Goal: Task Accomplishment & Management: Complete application form

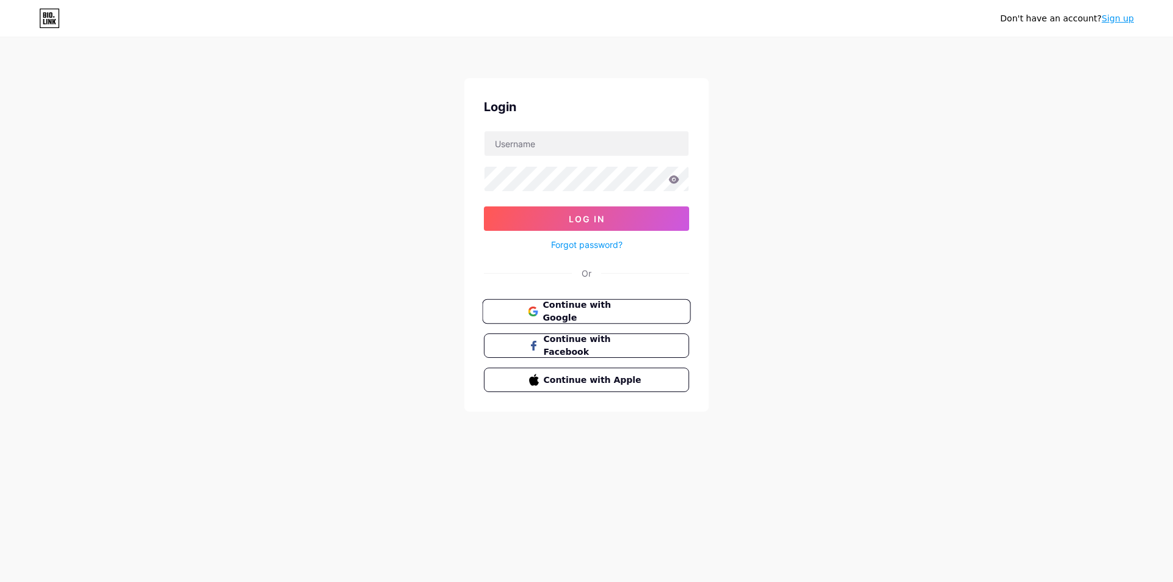
click at [588, 317] on span "Continue with Google" at bounding box center [594, 312] width 102 height 26
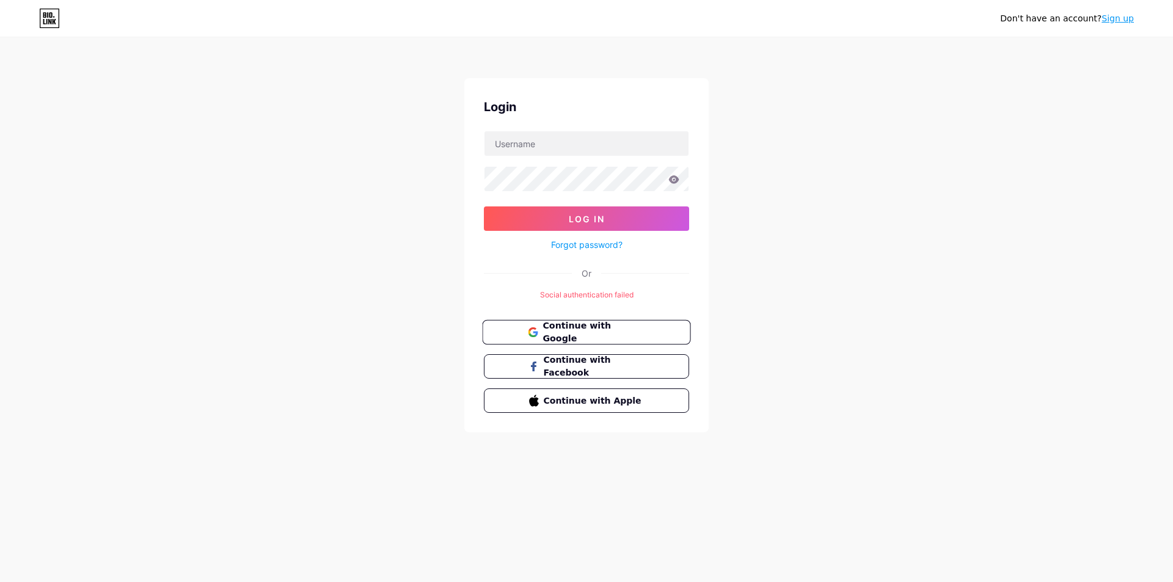
click at [584, 342] on button "Continue with Google" at bounding box center [586, 332] width 208 height 25
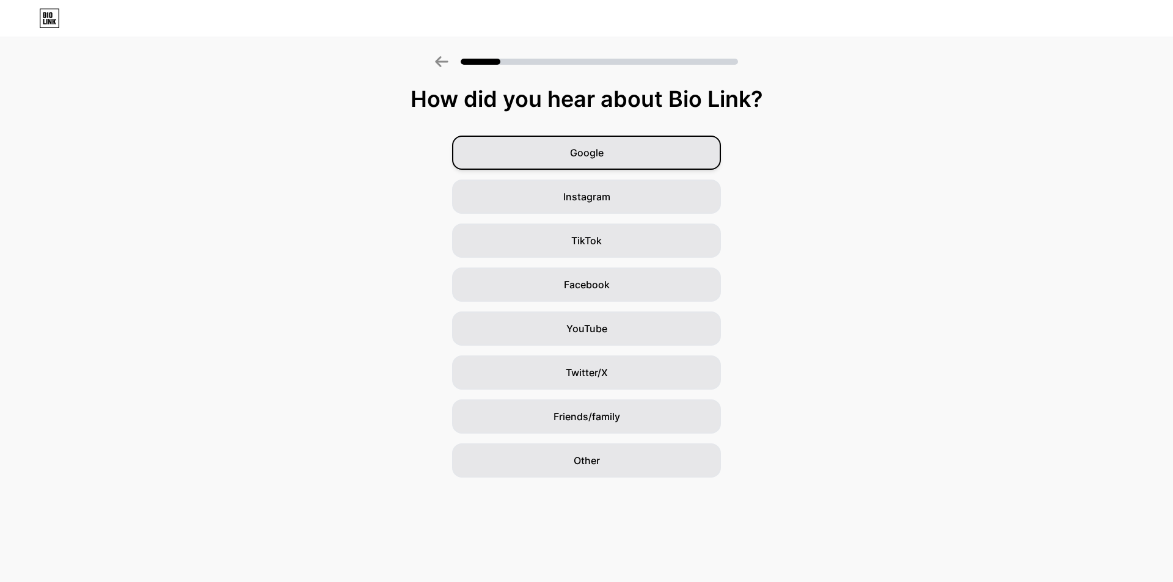
click at [586, 155] on span "Google" at bounding box center [587, 152] width 34 height 15
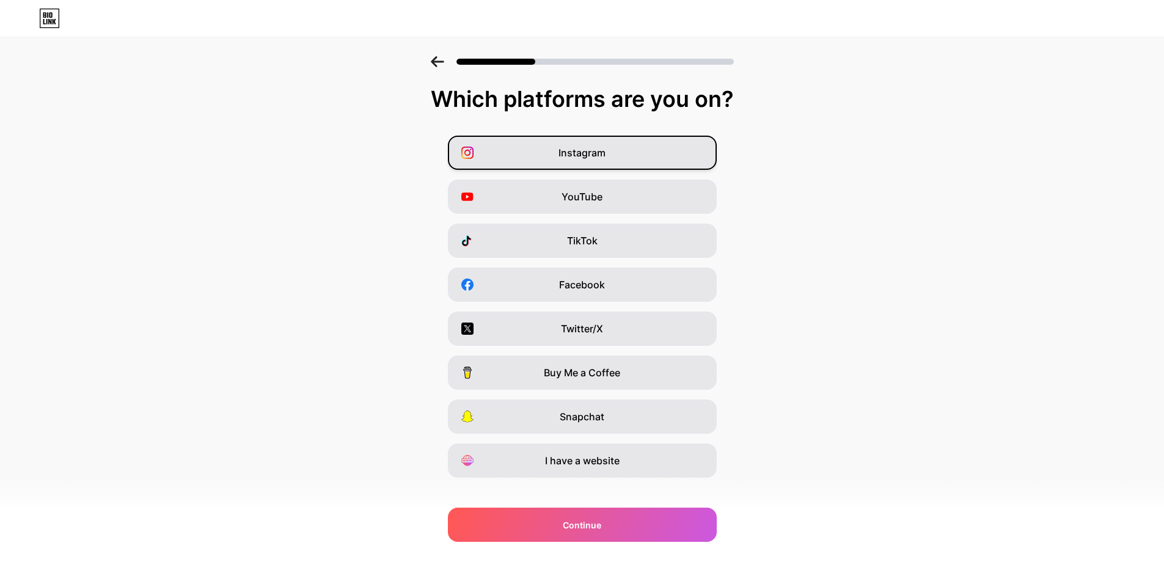
click at [578, 153] on span "Instagram" at bounding box center [582, 152] width 47 height 15
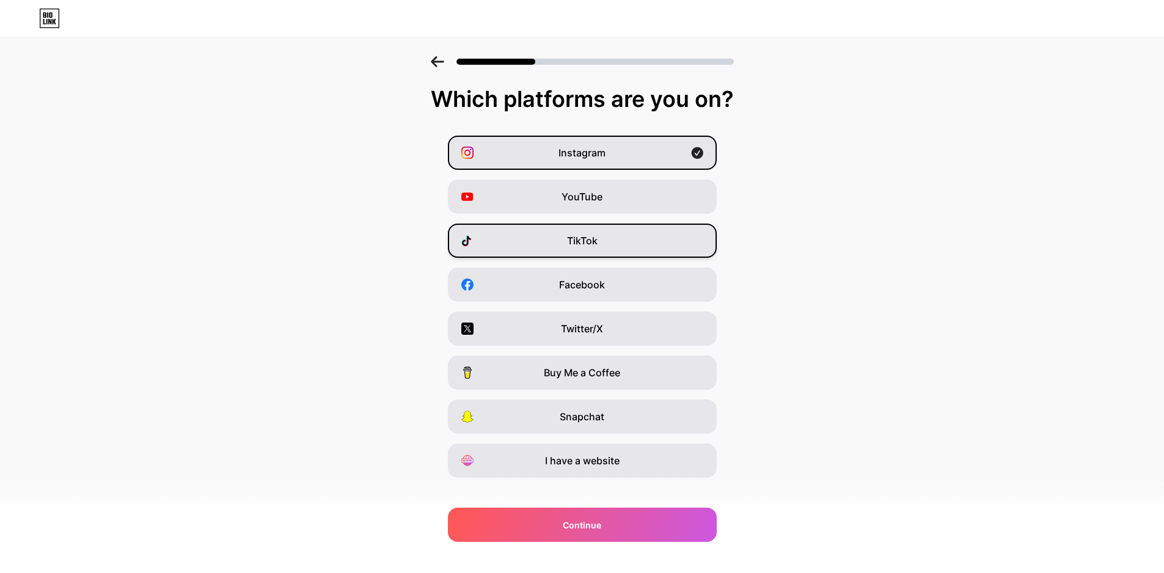
click at [567, 249] on div "TikTok" at bounding box center [582, 241] width 269 height 34
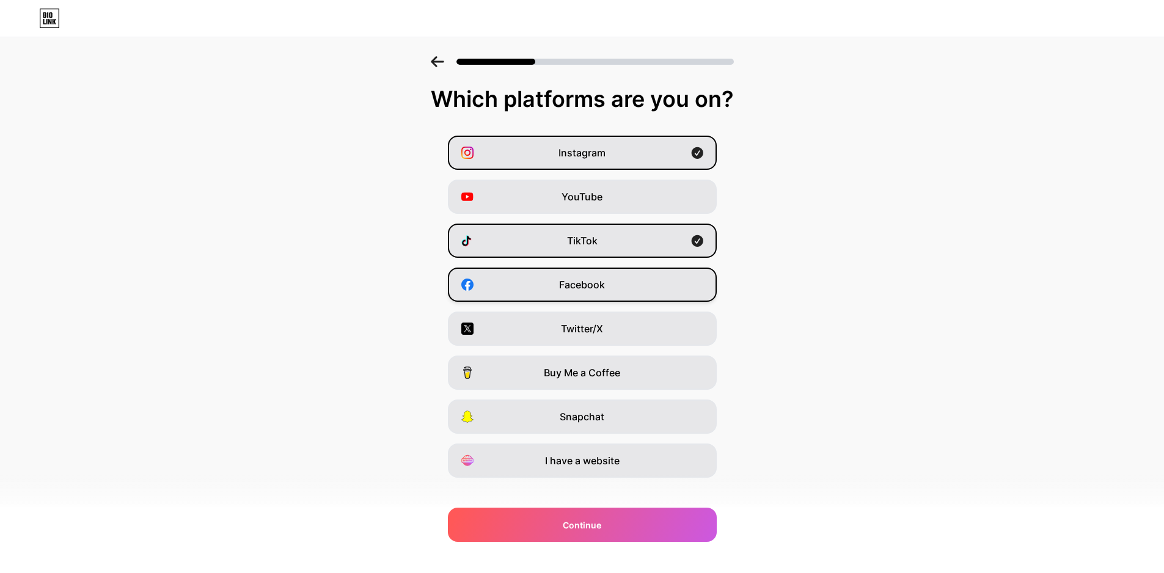
click at [566, 290] on span "Facebook" at bounding box center [582, 284] width 46 height 15
click at [570, 285] on span "Facebook" at bounding box center [582, 284] width 46 height 15
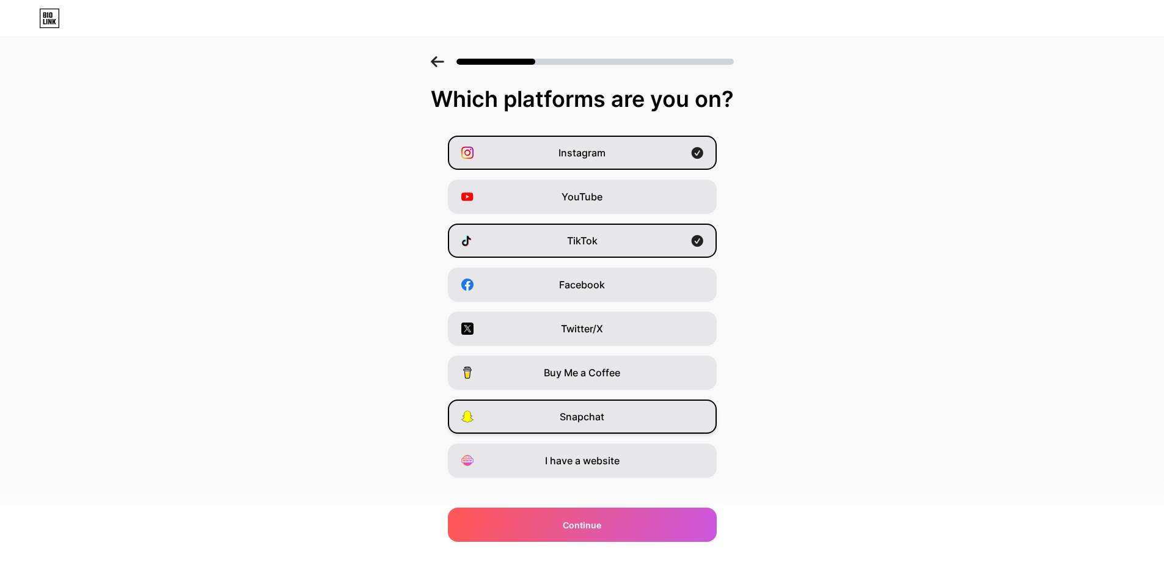
click at [543, 425] on div "Snapchat" at bounding box center [582, 417] width 269 height 34
click at [574, 328] on span "Twitter/X" at bounding box center [582, 328] width 42 height 15
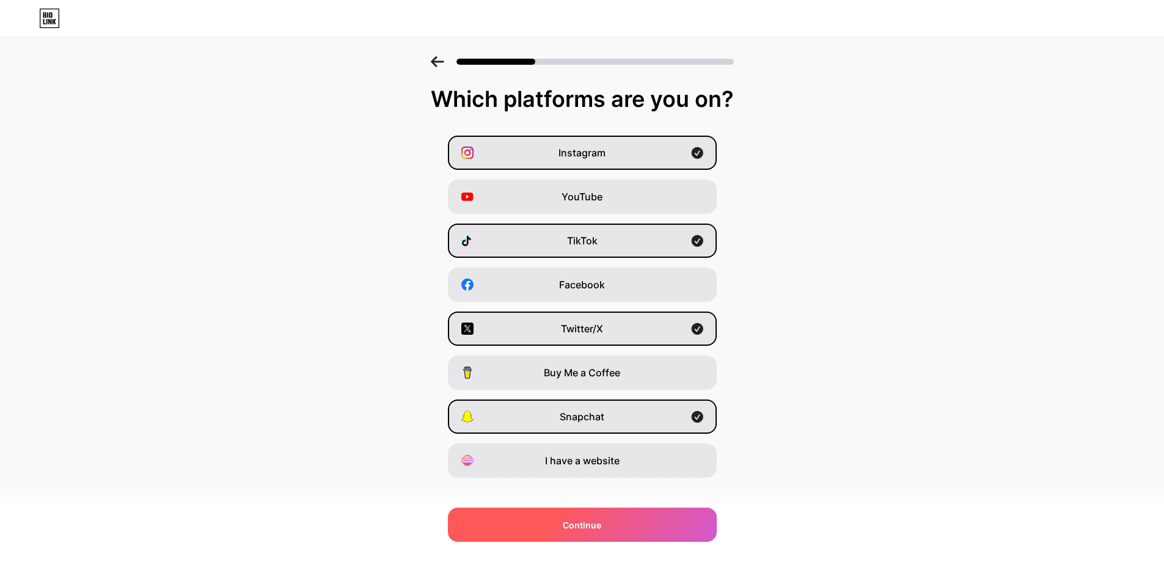
click at [593, 532] on div "Continue" at bounding box center [582, 525] width 269 height 34
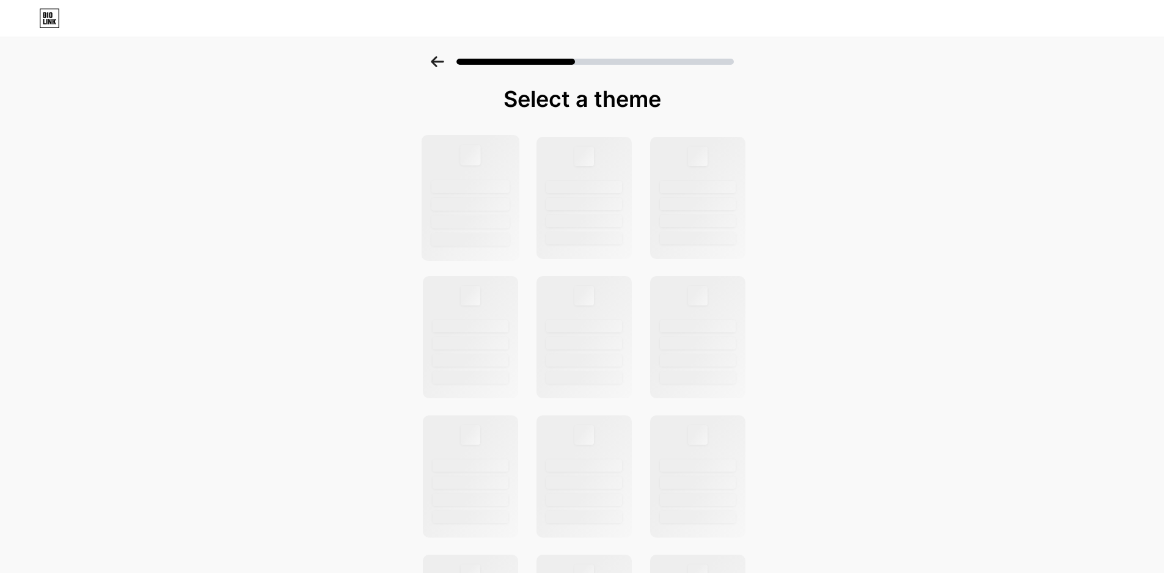
click at [475, 189] on div at bounding box center [470, 186] width 78 height 13
click at [565, 215] on div at bounding box center [584, 198] width 98 height 126
click at [705, 232] on div at bounding box center [697, 198] width 98 height 126
click at [640, 338] on div at bounding box center [582, 477] width 336 height 682
drag, startPoint x: 500, startPoint y: 347, endPoint x: 494, endPoint y: 420, distance: 73.5
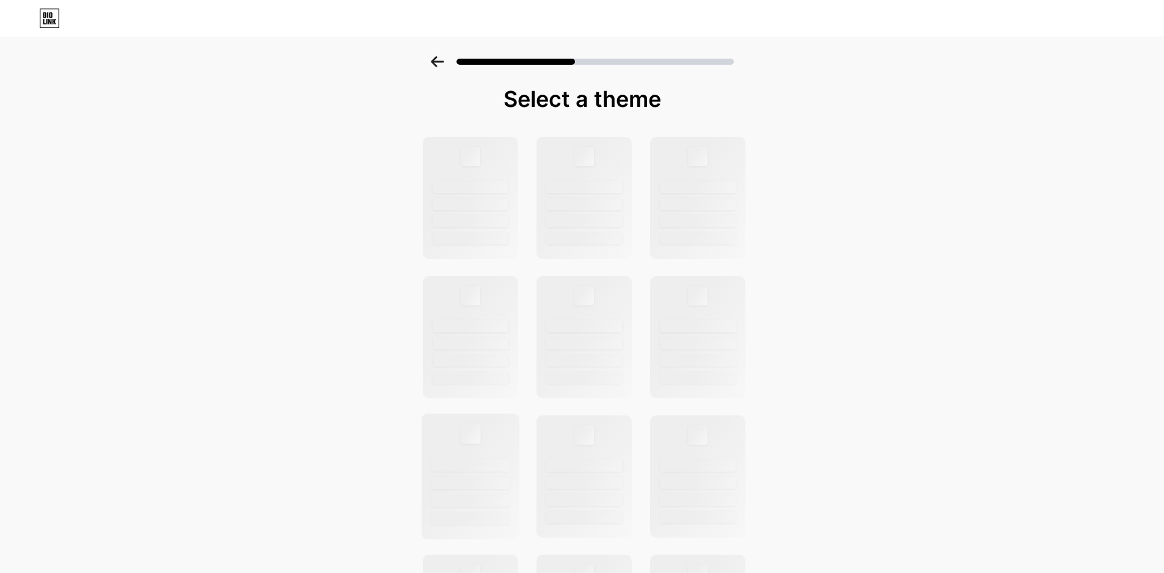
click at [498, 349] on div at bounding box center [471, 343] width 76 height 12
click at [500, 443] on div at bounding box center [470, 477] width 98 height 126
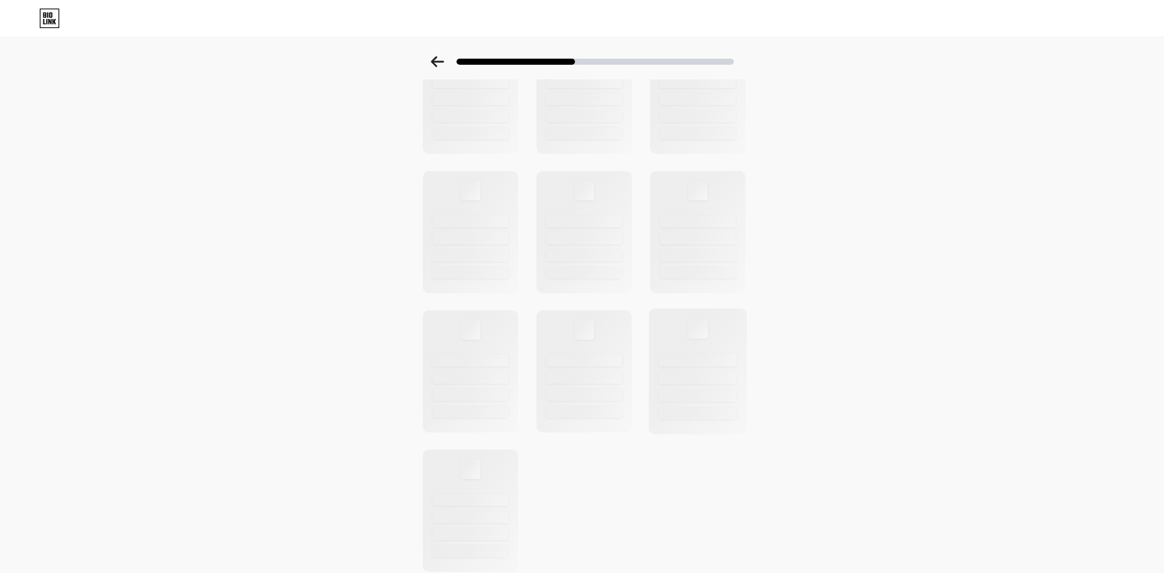
drag, startPoint x: 578, startPoint y: 321, endPoint x: 653, endPoint y: 318, distance: 75.2
click at [579, 320] on div at bounding box center [584, 330] width 20 height 20
click at [675, 322] on div at bounding box center [697, 372] width 98 height 126
click at [467, 486] on div at bounding box center [470, 511] width 98 height 126
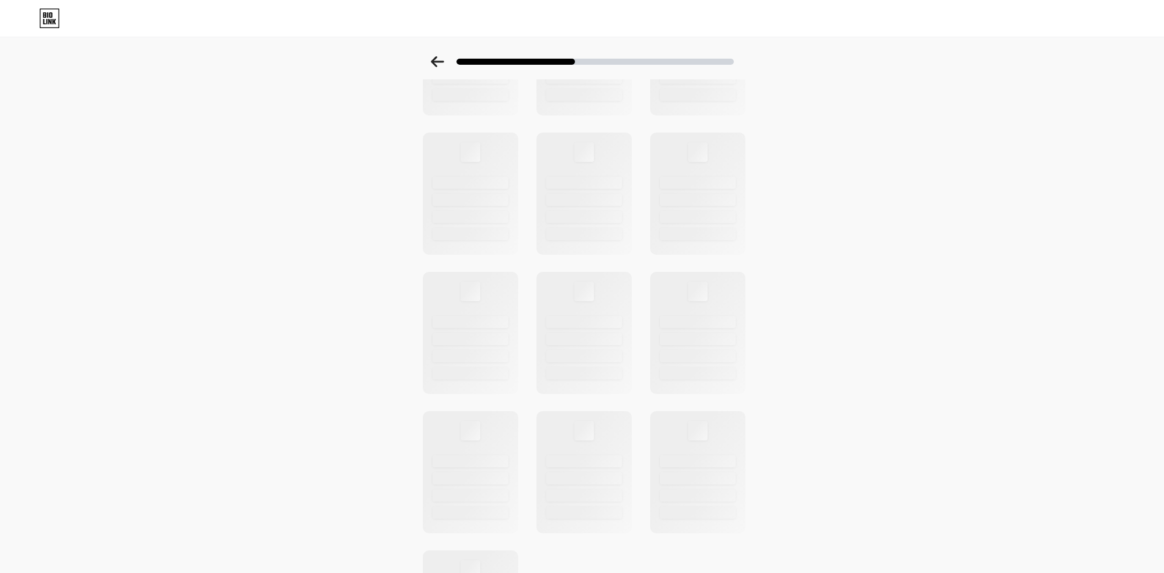
scroll to position [0, 0]
click at [517, 217] on div at bounding box center [470, 198] width 98 height 126
click at [604, 207] on div at bounding box center [584, 204] width 78 height 13
click at [483, 204] on div at bounding box center [470, 204] width 78 height 13
drag, startPoint x: 582, startPoint y: 248, endPoint x: 647, endPoint y: 237, distance: 65.7
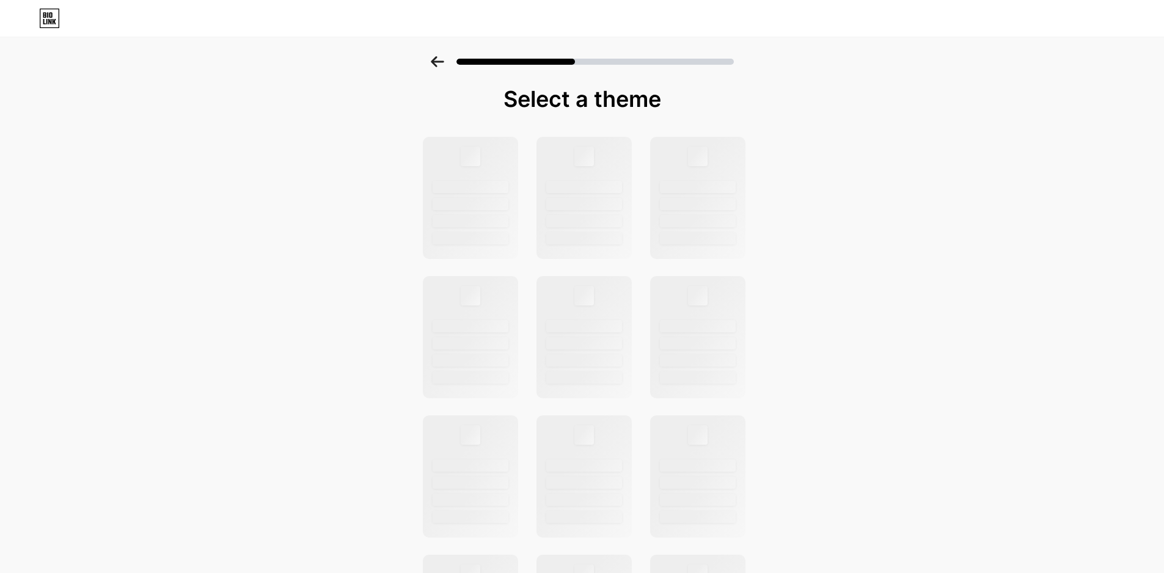
click at [583, 248] on div at bounding box center [584, 198] width 95 height 122
click at [675, 221] on div at bounding box center [698, 222] width 78 height 13
click at [691, 307] on div at bounding box center [697, 337] width 98 height 126
drag, startPoint x: 601, startPoint y: 325, endPoint x: 582, endPoint y: 330, distance: 20.3
click at [587, 329] on div at bounding box center [584, 326] width 78 height 13
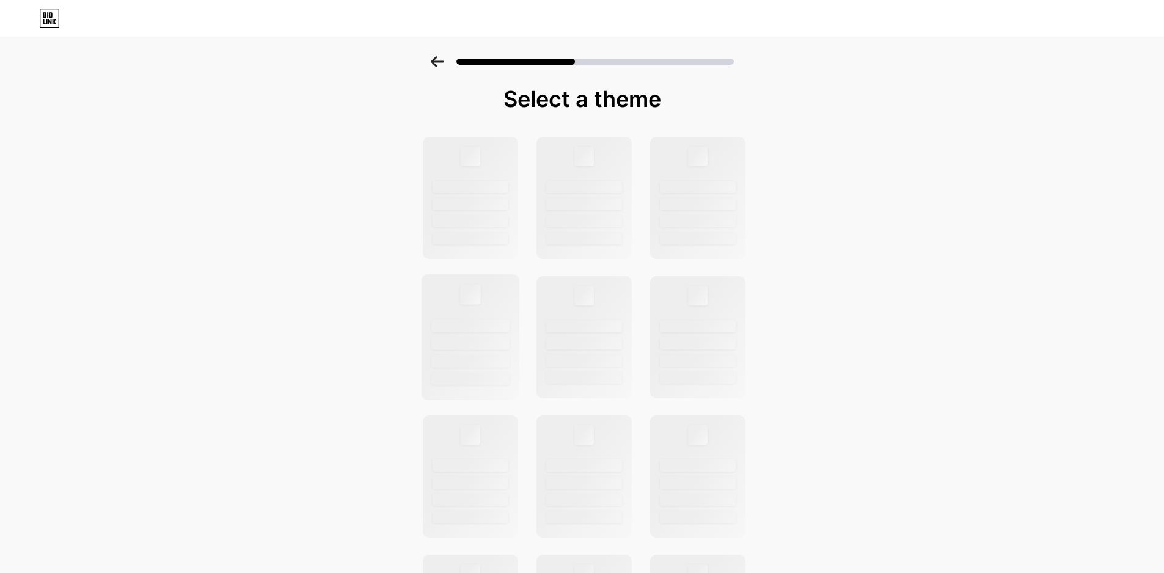
click at [496, 330] on div at bounding box center [470, 326] width 78 height 13
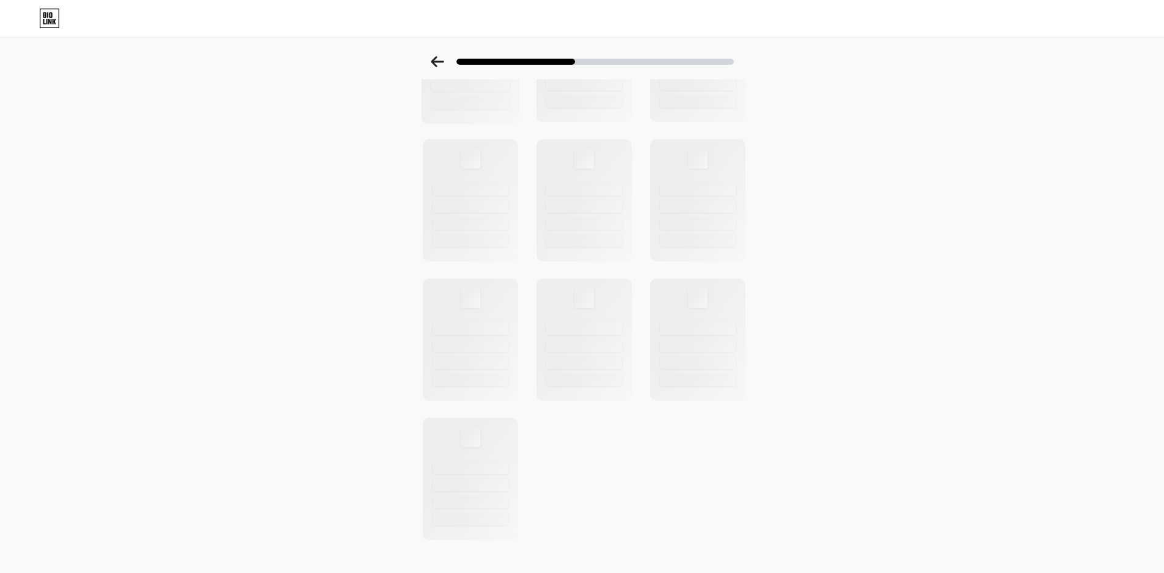
scroll to position [293, 0]
click at [484, 450] on div at bounding box center [470, 450] width 78 height 13
click at [493, 362] on div at bounding box center [470, 364] width 78 height 13
click at [584, 317] on div at bounding box center [584, 311] width 78 height 13
click at [601, 192] on div at bounding box center [584, 189] width 78 height 13
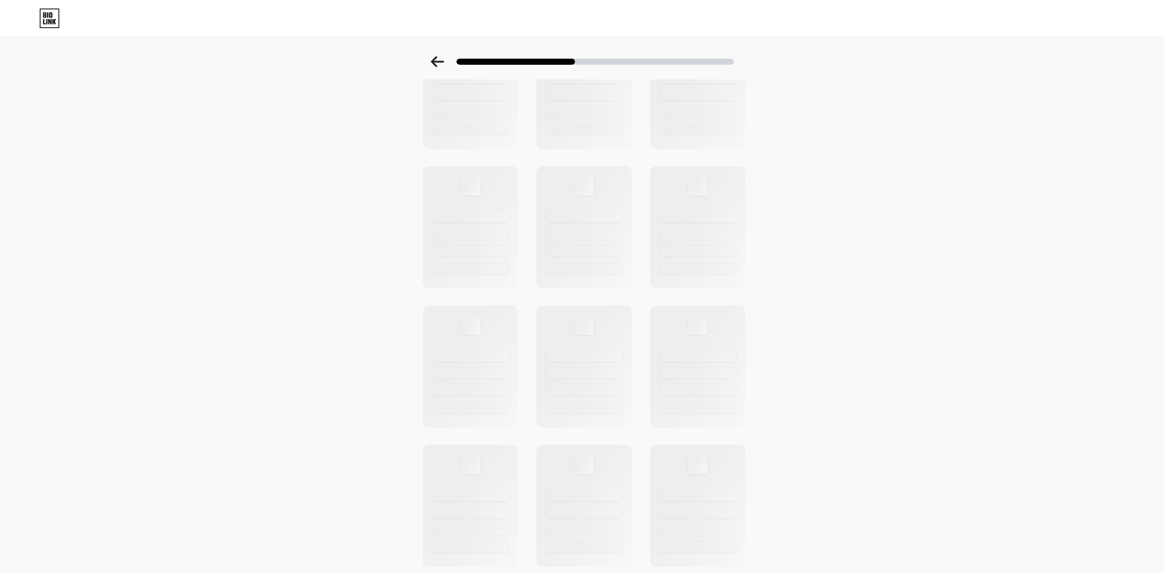
scroll to position [0, 0]
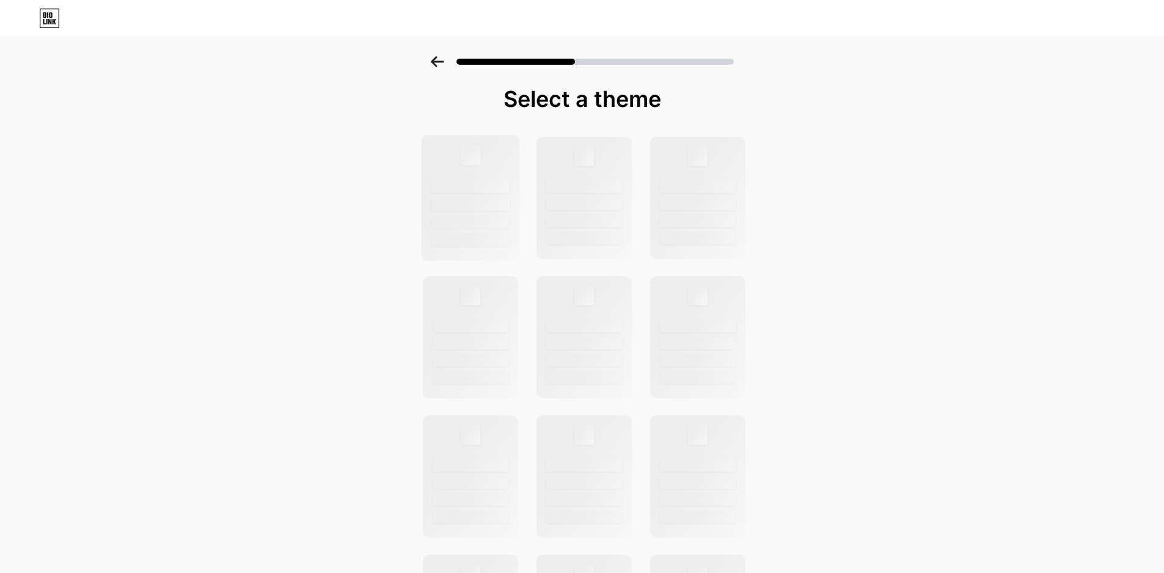
click at [510, 207] on div at bounding box center [470, 204] width 78 height 13
drag, startPoint x: 579, startPoint y: 204, endPoint x: 635, endPoint y: 195, distance: 56.3
click at [580, 204] on div at bounding box center [584, 204] width 78 height 13
click at [653, 194] on div at bounding box center [582, 477] width 336 height 682
drag, startPoint x: 723, startPoint y: 307, endPoint x: 653, endPoint y: 313, distance: 69.9
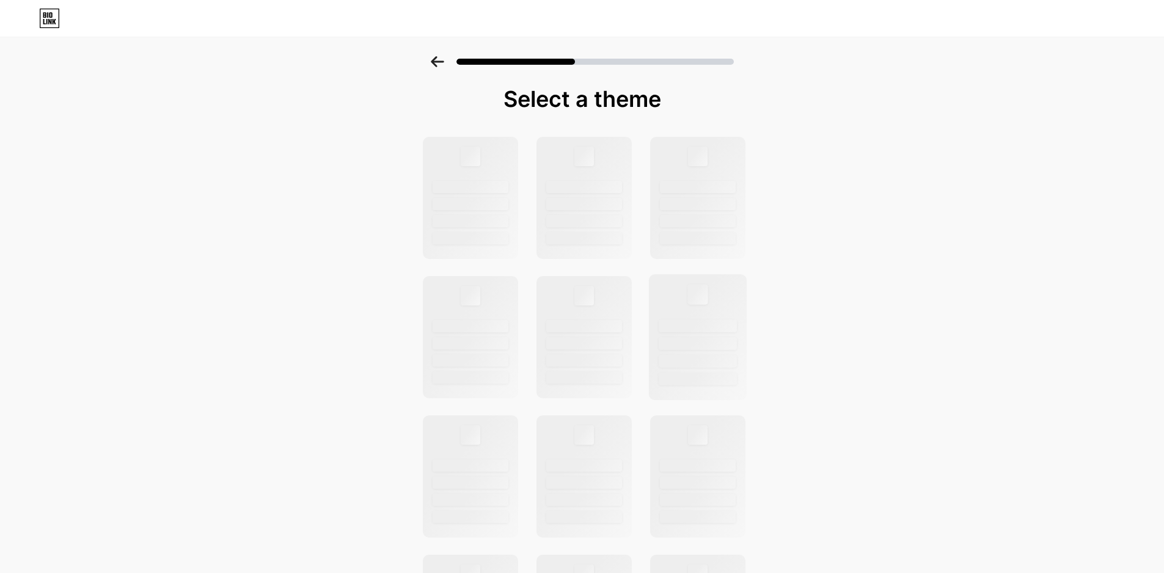
click at [722, 309] on div at bounding box center [697, 337] width 98 height 126
click at [504, 197] on div at bounding box center [470, 198] width 98 height 126
click at [453, 197] on div at bounding box center [470, 198] width 98 height 126
click at [477, 152] on div at bounding box center [470, 155] width 20 height 20
click at [579, 161] on div at bounding box center [584, 155] width 20 height 20
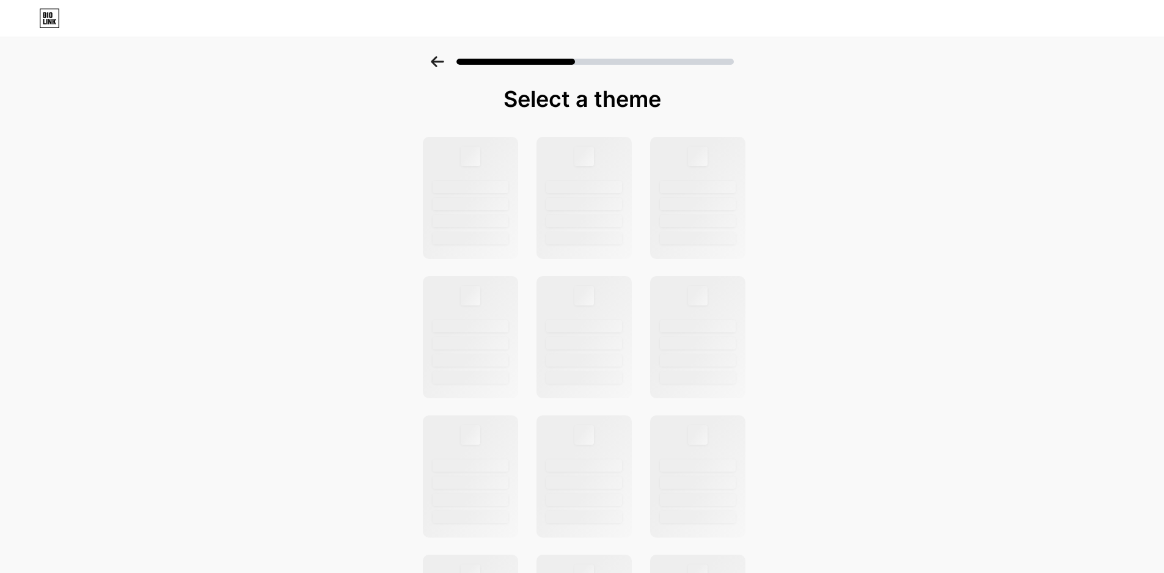
click at [450, 264] on div at bounding box center [582, 477] width 336 height 682
drag, startPoint x: 463, startPoint y: 173, endPoint x: 502, endPoint y: 72, distance: 108.9
click at [463, 172] on div at bounding box center [470, 198] width 95 height 122
drag, startPoint x: 510, startPoint y: 54, endPoint x: 542, endPoint y: 56, distance: 32.5
click at [530, 56] on div at bounding box center [582, 58] width 1164 height 43
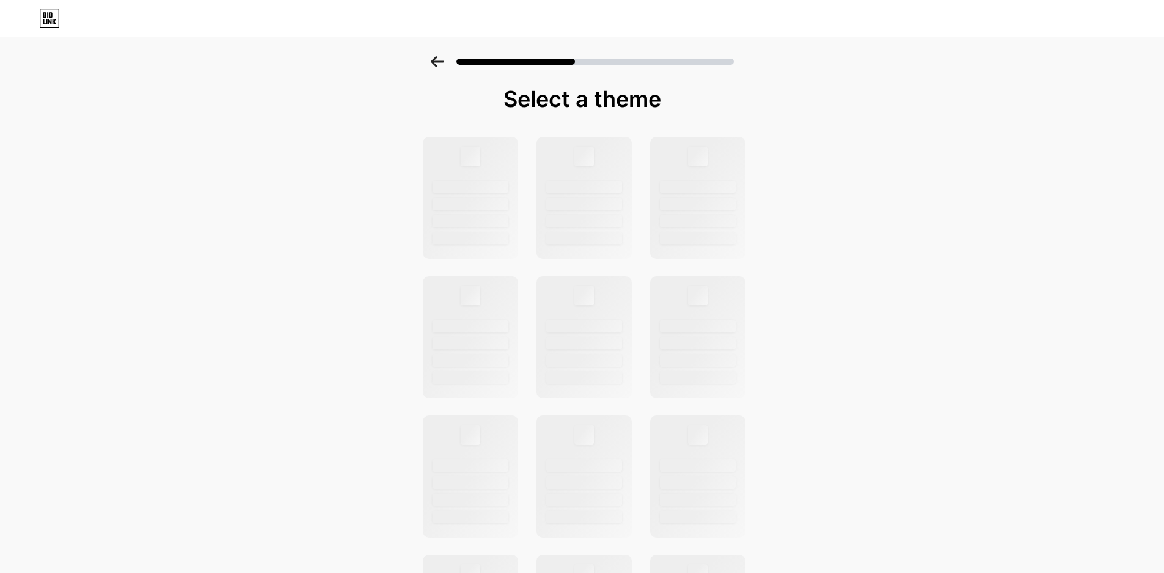
click at [581, 57] on div at bounding box center [582, 61] width 303 height 11
drag, startPoint x: 587, startPoint y: 57, endPoint x: 601, endPoint y: 57, distance: 14.1
click at [592, 57] on div at bounding box center [582, 61] width 303 height 11
click at [654, 68] on div at bounding box center [582, 58] width 1164 height 43
click at [679, 68] on div at bounding box center [582, 58] width 1164 height 43
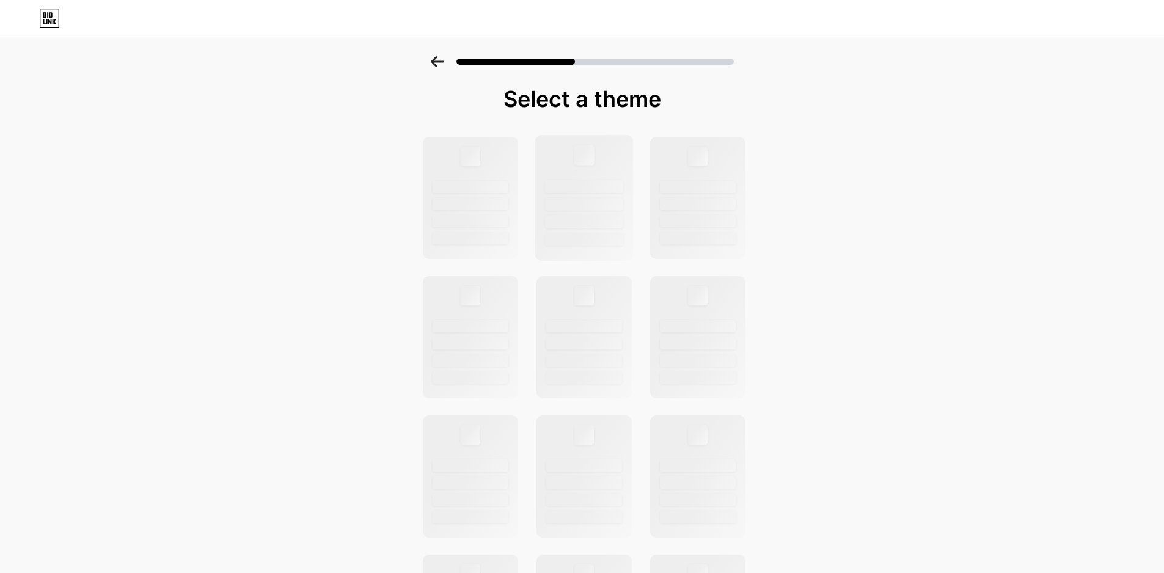
drag, startPoint x: 613, startPoint y: 207, endPoint x: 623, endPoint y: 212, distance: 11.8
click at [613, 208] on div at bounding box center [584, 204] width 78 height 13
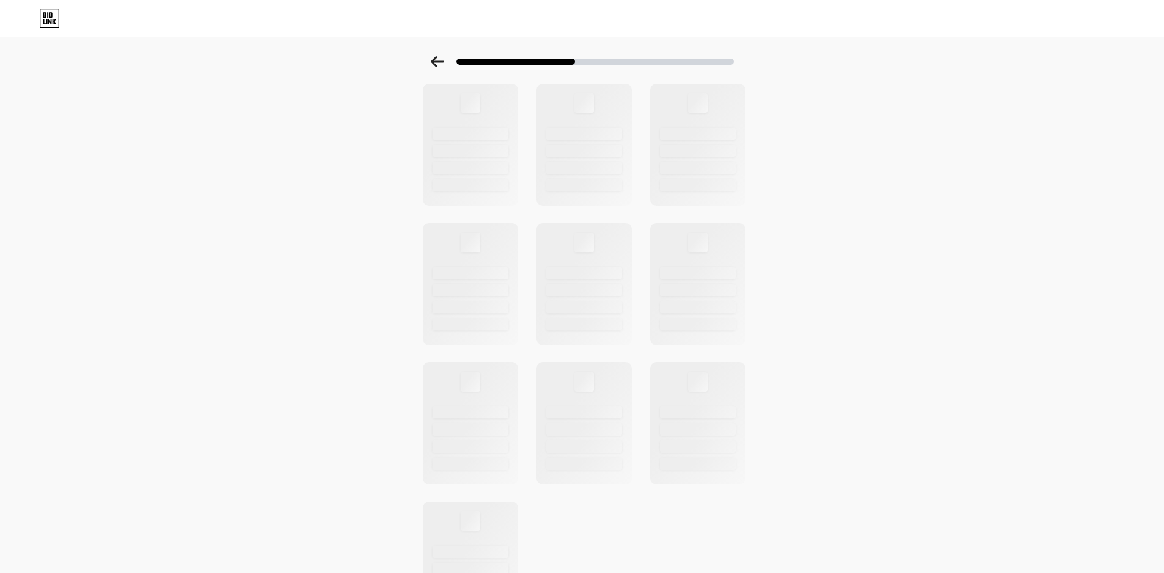
scroll to position [293, 0]
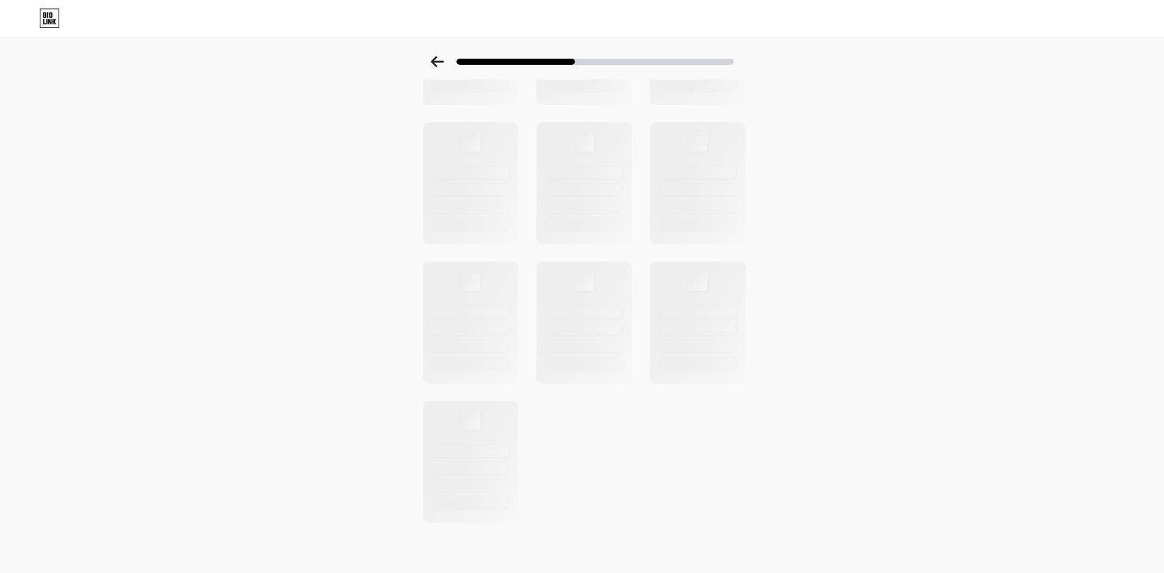
drag, startPoint x: 460, startPoint y: 488, endPoint x: 521, endPoint y: 257, distance: 238.9
click at [477, 438] on div at bounding box center [470, 462] width 95 height 122
drag, startPoint x: 490, startPoint y: 91, endPoint x: 435, endPoint y: 64, distance: 61.5
click at [435, 64] on icon at bounding box center [437, 61] width 13 height 11
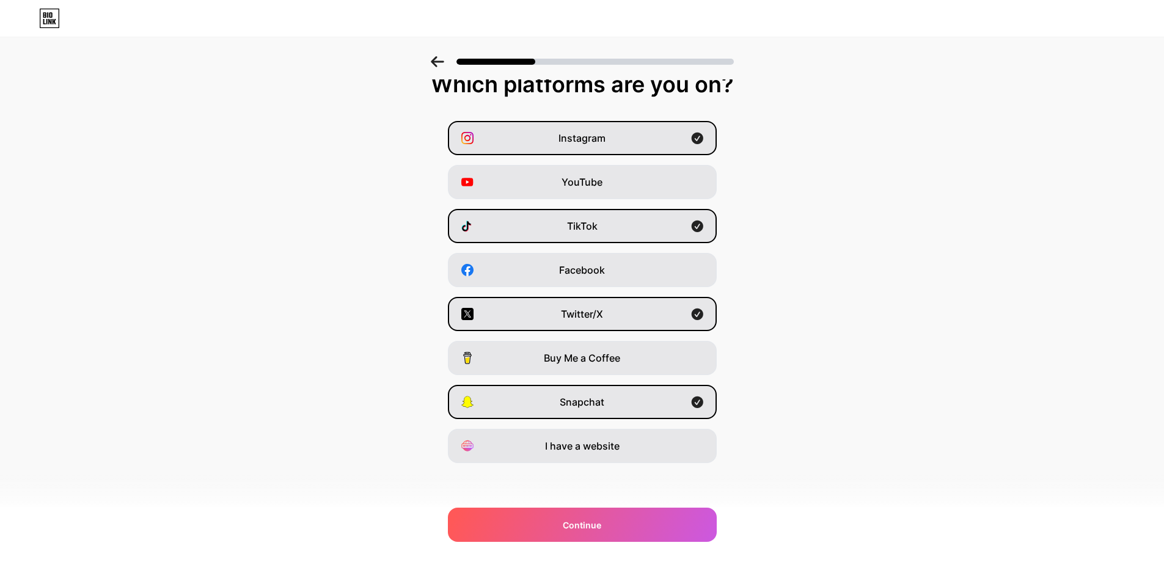
scroll to position [0, 0]
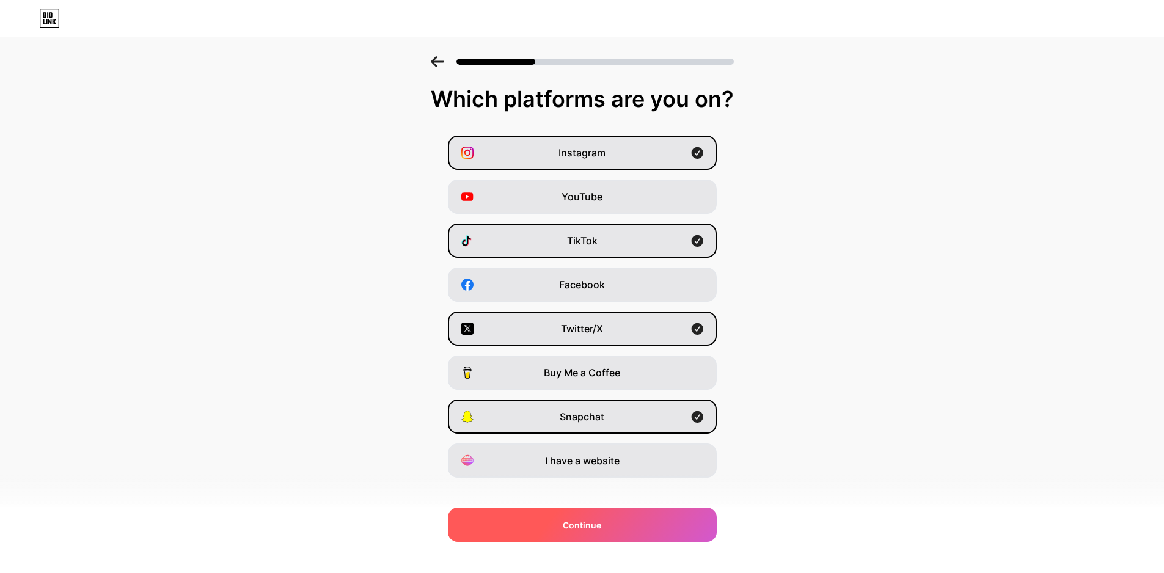
click at [564, 531] on div "Continue" at bounding box center [582, 525] width 269 height 34
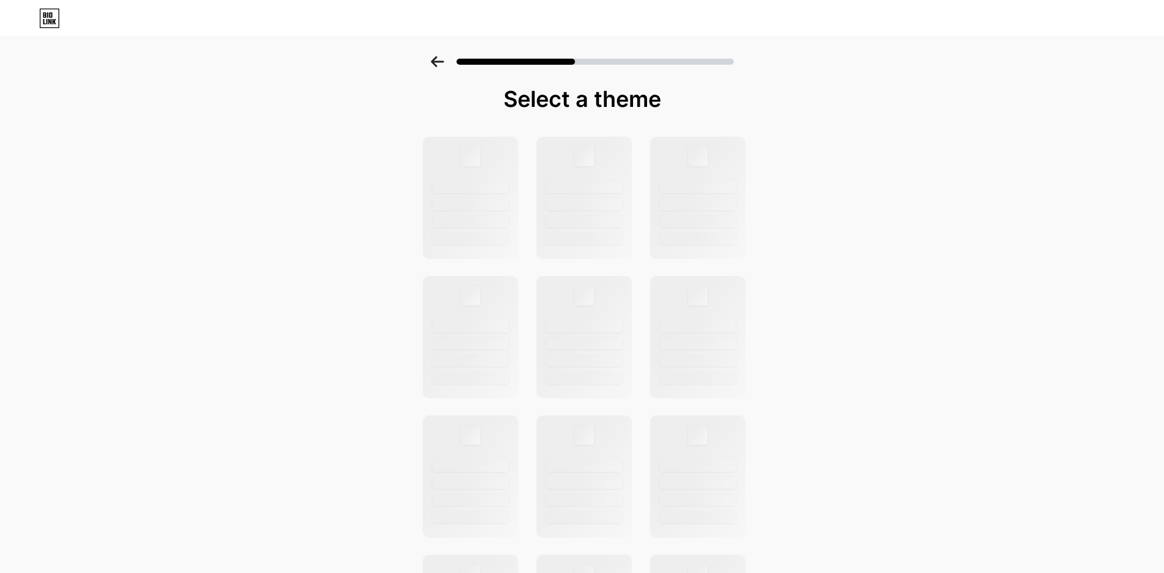
click at [589, 129] on div "Select a theme" at bounding box center [582, 452] width 336 height 731
click at [759, 71] on div at bounding box center [582, 58] width 1164 height 43
click at [739, 63] on div at bounding box center [582, 58] width 1164 height 43
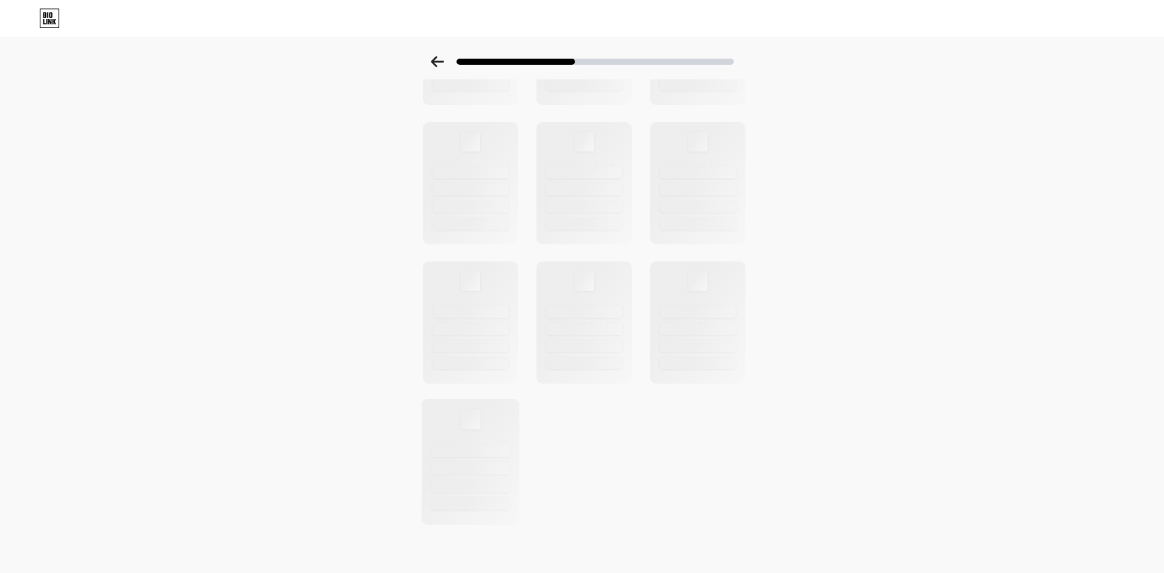
click at [492, 469] on div at bounding box center [470, 468] width 78 height 13
click at [468, 343] on div at bounding box center [470, 346] width 78 height 13
drag, startPoint x: 590, startPoint y: 302, endPoint x: 683, endPoint y: 276, distance: 96.4
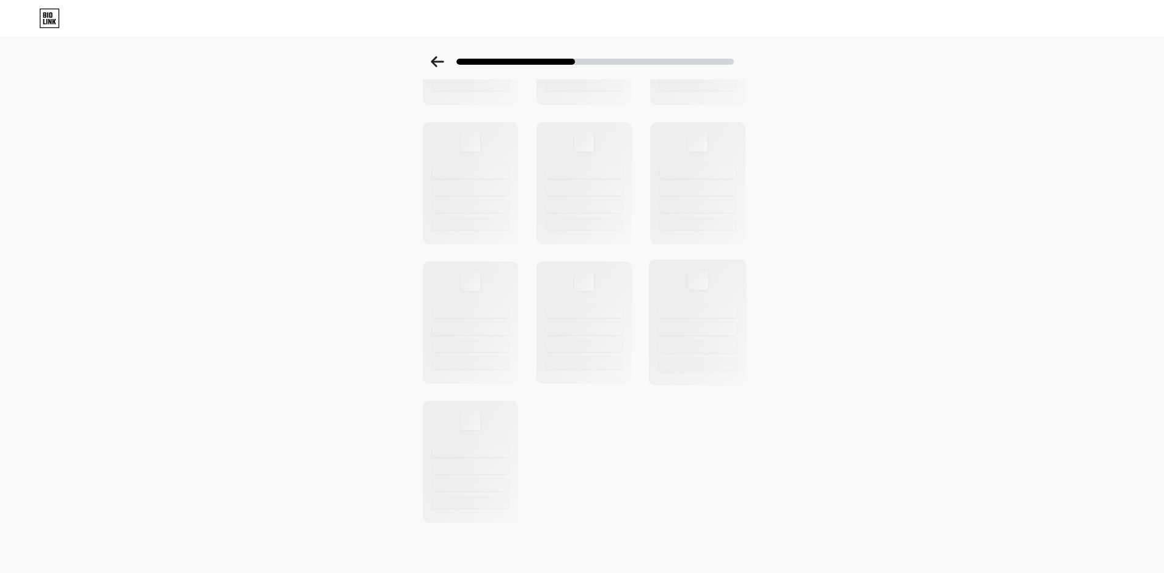
click at [600, 302] on div at bounding box center [584, 323] width 95 height 122
drag, startPoint x: 738, startPoint y: 253, endPoint x: 732, endPoint y: 230, distance: 24.0
click at [733, 241] on div at bounding box center [582, 183] width 336 height 682
click at [719, 178] on div at bounding box center [697, 183] width 98 height 126
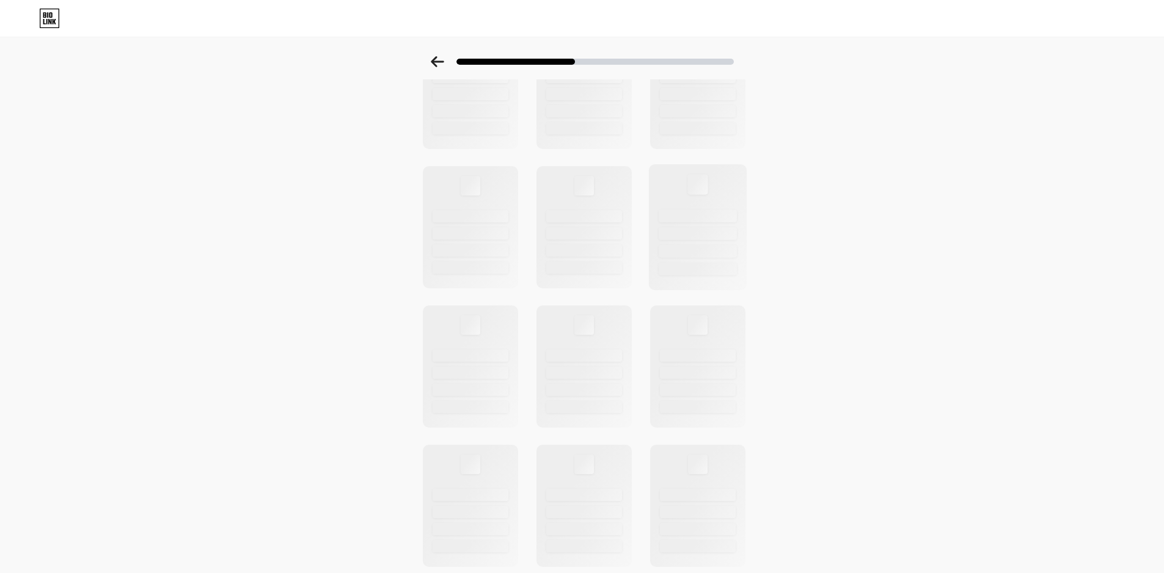
scroll to position [0, 0]
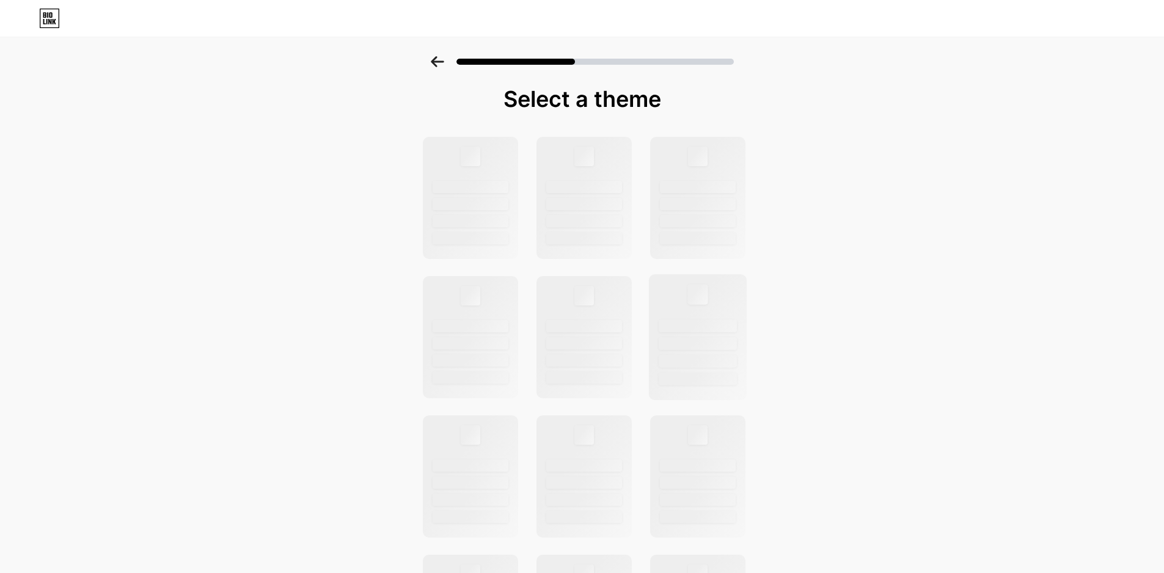
click at [697, 180] on div at bounding box center [697, 198] width 95 height 122
drag, startPoint x: 569, startPoint y: 211, endPoint x: 543, endPoint y: 212, distance: 26.3
click at [567, 211] on div at bounding box center [584, 198] width 98 height 126
click at [510, 213] on div at bounding box center [470, 198] width 98 height 126
click at [58, 16] on icon at bounding box center [49, 19] width 21 height 20
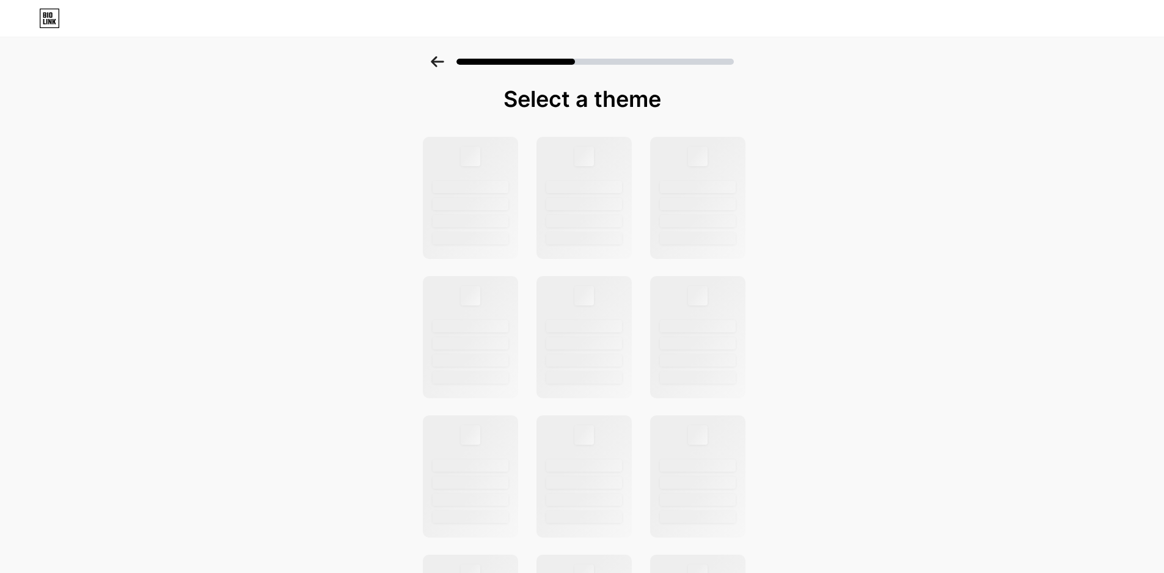
click at [414, 75] on div at bounding box center [582, 58] width 1164 height 43
click at [239, 128] on div "Select a theme" at bounding box center [582, 436] width 1164 height 761
click at [343, 76] on div at bounding box center [582, 58] width 1164 height 43
click at [545, 254] on div at bounding box center [584, 198] width 98 height 126
click at [600, 204] on div at bounding box center [584, 204] width 78 height 13
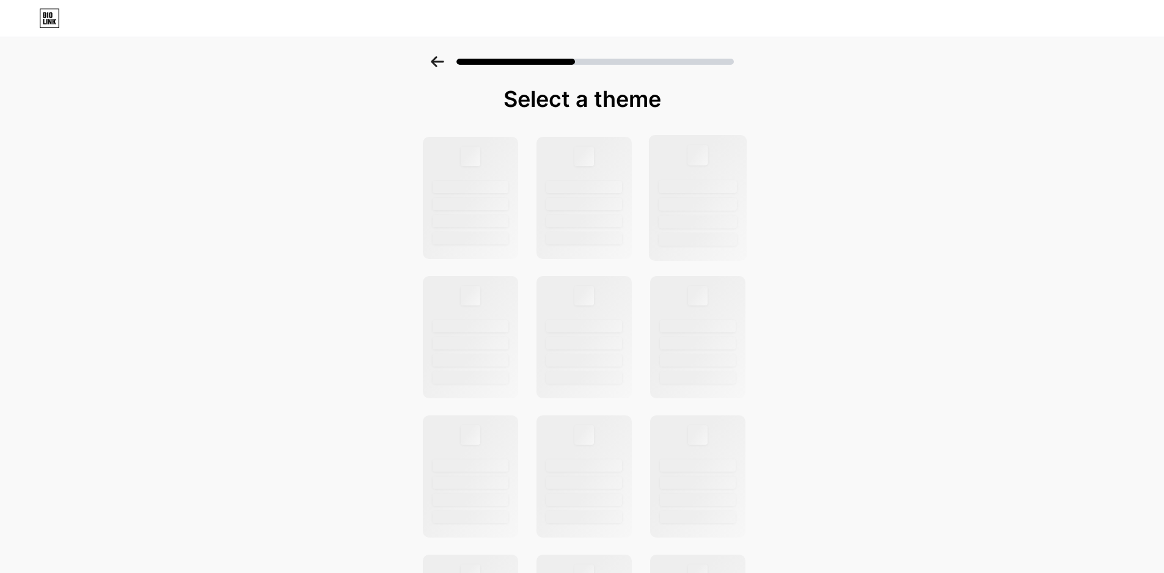
click at [688, 186] on div at bounding box center [698, 186] width 78 height 13
drag, startPoint x: 509, startPoint y: 100, endPoint x: 688, endPoint y: 98, distance: 179.1
click at [673, 99] on div "Select a theme" at bounding box center [582, 99] width 324 height 24
click at [699, 100] on div "Select a theme" at bounding box center [582, 99] width 324 height 24
drag, startPoint x: 700, startPoint y: 100, endPoint x: 684, endPoint y: 102, distance: 15.5
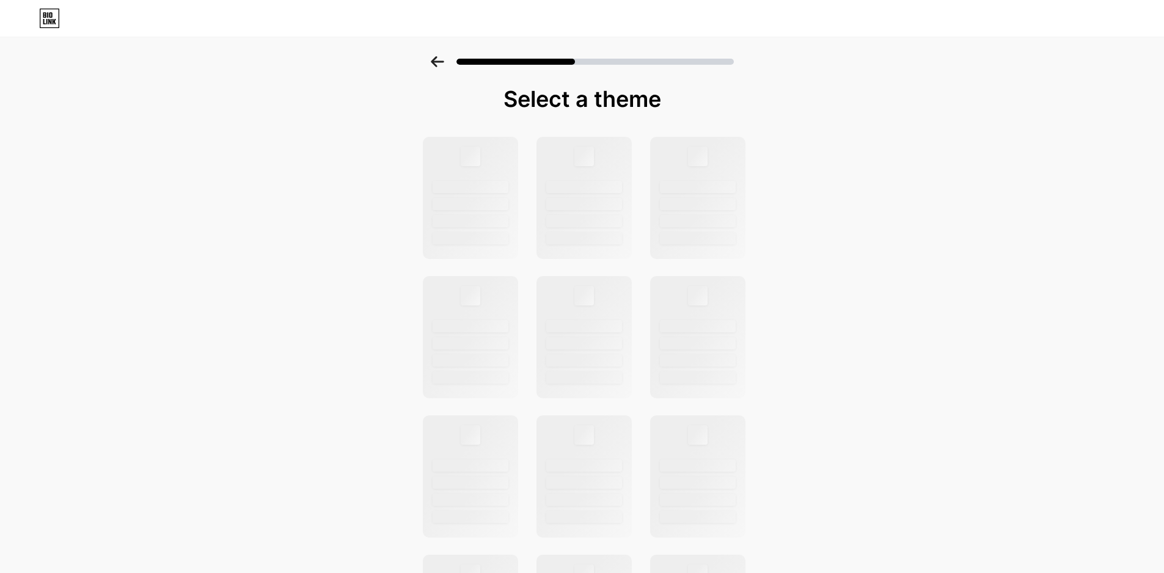
click at [687, 102] on div "Select a theme" at bounding box center [582, 99] width 324 height 24
click at [496, 102] on div "Select a theme" at bounding box center [582, 99] width 324 height 24
drag, startPoint x: 496, startPoint y: 102, endPoint x: 683, endPoint y: 112, distance: 187.9
click at [683, 112] on div "Select a theme" at bounding box center [582, 452] width 336 height 731
click at [501, 89] on div "Select a theme" at bounding box center [582, 99] width 324 height 24
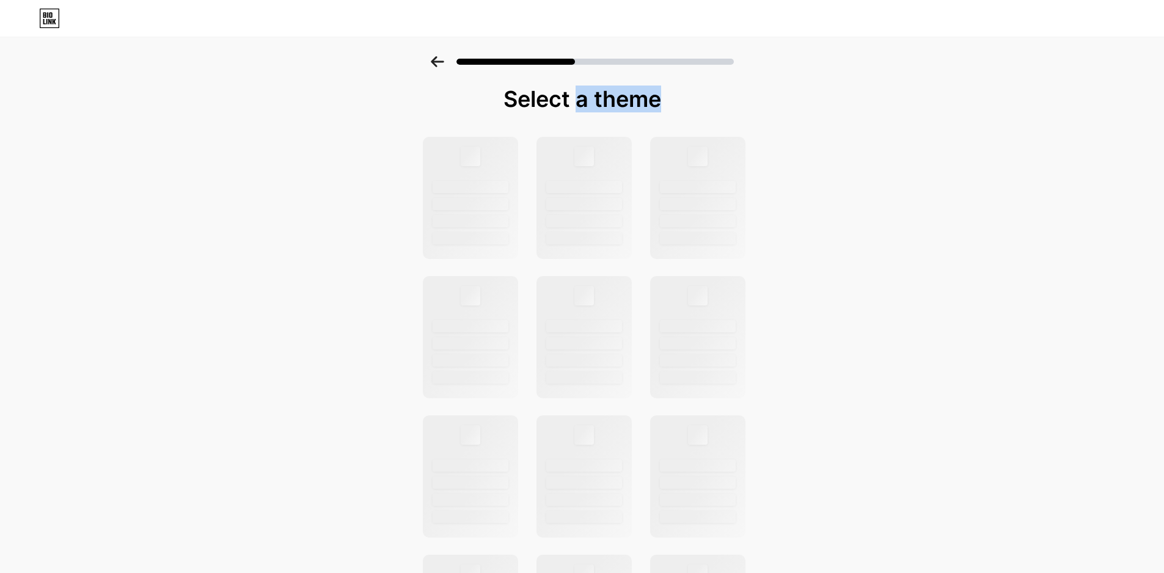
drag, startPoint x: 501, startPoint y: 97, endPoint x: 661, endPoint y: 121, distance: 161.3
click at [661, 121] on div "Select a theme" at bounding box center [582, 452] width 336 height 731
click at [703, 94] on div "Select a theme" at bounding box center [582, 99] width 324 height 24
drag, startPoint x: 468, startPoint y: 61, endPoint x: 655, endPoint y: 63, distance: 187.0
click at [652, 64] on div at bounding box center [595, 62] width 277 height 6
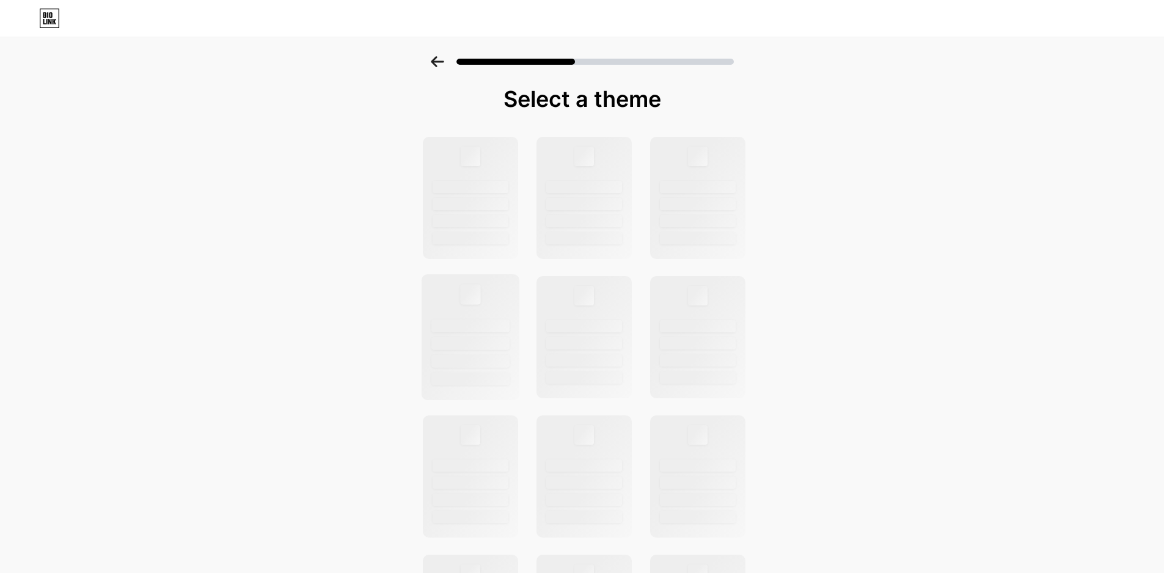
click at [466, 281] on div at bounding box center [470, 337] width 98 height 126
click at [324, 90] on div "Select a theme" at bounding box center [582, 436] width 1164 height 761
drag, startPoint x: 493, startPoint y: 115, endPoint x: 483, endPoint y: 101, distance: 17.0
click at [483, 101] on div "Select a theme" at bounding box center [582, 99] width 324 height 24
click at [487, 155] on div at bounding box center [470, 198] width 98 height 126
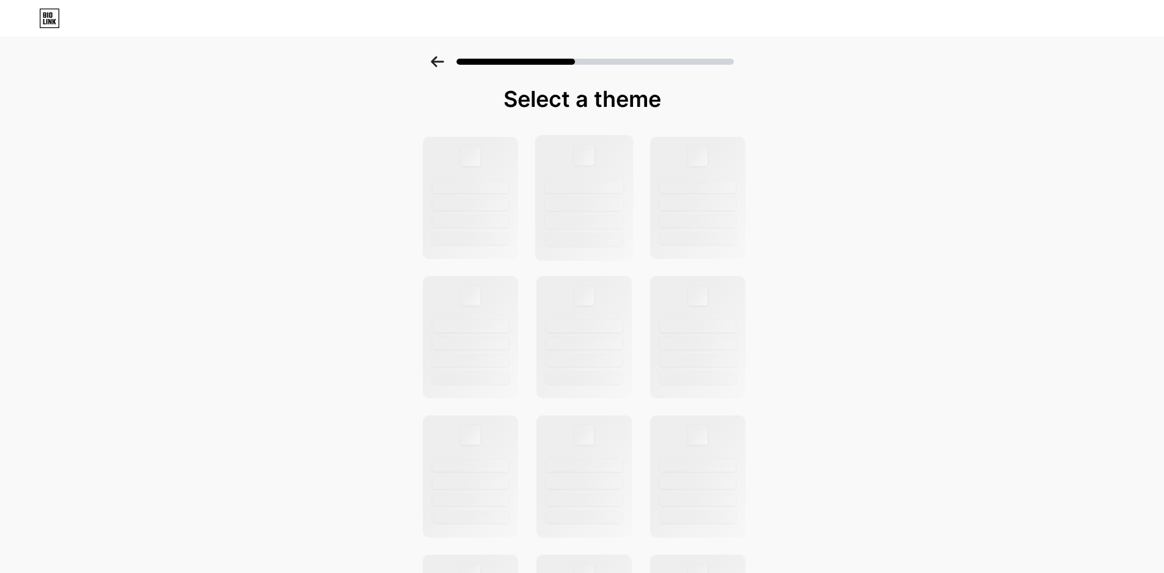
click at [584, 241] on div at bounding box center [584, 239] width 78 height 13
